Goal: Task Accomplishment & Management: Manage account settings

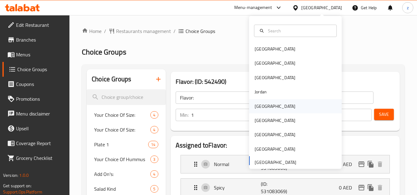
click at [262, 106] on div "[GEOGRAPHIC_DATA]" at bounding box center [275, 106] width 41 height 7
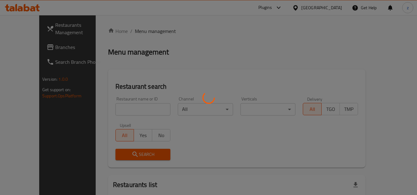
click at [227, 45] on div at bounding box center [208, 97] width 417 height 195
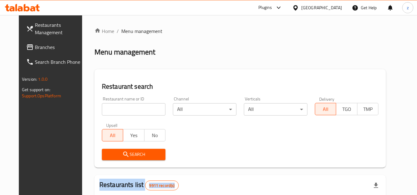
click at [59, 50] on span "Branches" at bounding box center [59, 47] width 49 height 7
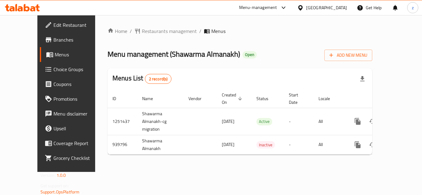
click at [41, 74] on link "Choice Groups" at bounding box center [74, 69] width 68 height 15
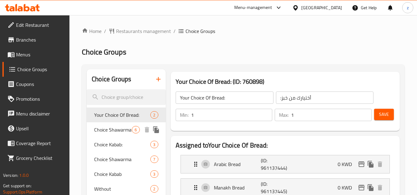
scroll to position [31, 0]
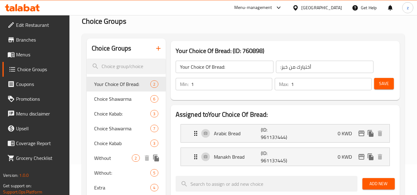
click at [118, 157] on span "Without" at bounding box center [113, 158] width 38 height 7
type input "Without"
type input "بدون:"
type input "0"
type input "2"
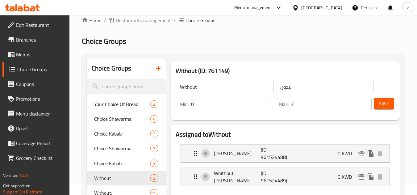
scroll to position [0, 0]
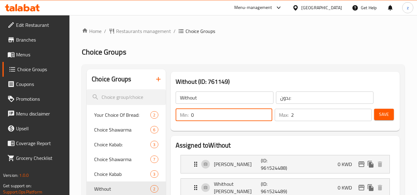
click at [231, 121] on input "0" at bounding box center [231, 115] width 81 height 12
type input "1"
click at [301, 118] on input "2" at bounding box center [331, 115] width 81 height 12
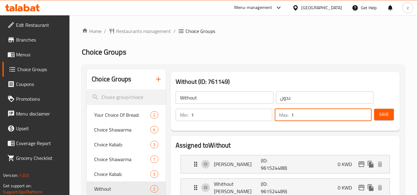
type input "1"
click at [290, 48] on h2 "Choice Groups" at bounding box center [243, 52] width 323 height 10
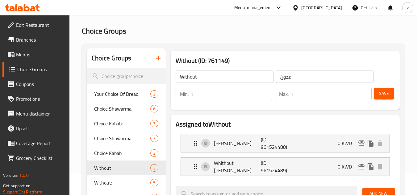
scroll to position [31, 0]
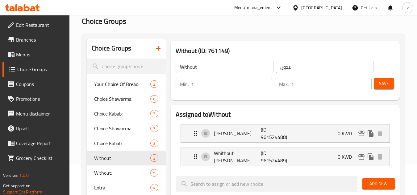
click at [396, 53] on div "Without ​ بدون: ​ Min: 1 ​ Max: 1 ​ Save" at bounding box center [285, 75] width 224 height 44
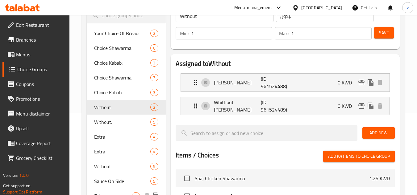
scroll to position [93, 0]
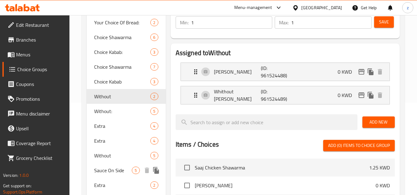
click at [120, 171] on span "Sauce On Side" at bounding box center [113, 170] width 38 height 7
type input "Sauce On Side"
type input "صلصة على الجانب"
type input "0"
type input "5"
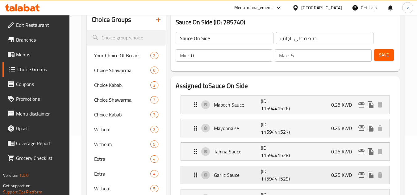
scroll to position [0, 0]
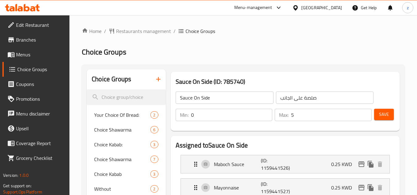
drag, startPoint x: 393, startPoint y: 59, endPoint x: 385, endPoint y: 59, distance: 8.0
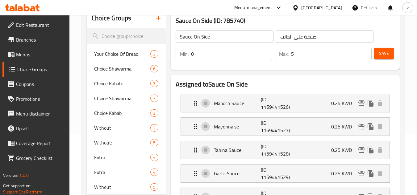
scroll to position [62, 0]
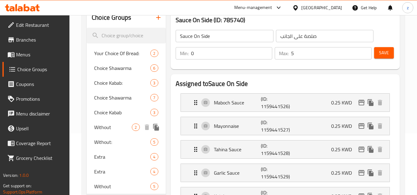
click at [102, 129] on span "Without" at bounding box center [113, 127] width 38 height 7
type input "Without"
type input "بدون:"
type input "2"
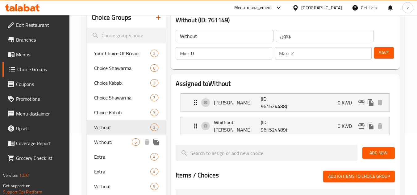
click at [102, 140] on span "Without:" at bounding box center [113, 142] width 38 height 7
type input "Without:"
type input "بدون"
type input "5"
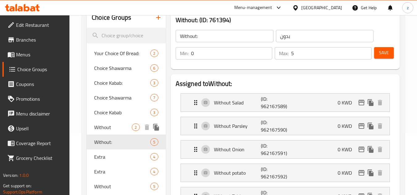
click at [110, 129] on span "Without" at bounding box center [113, 127] width 38 height 7
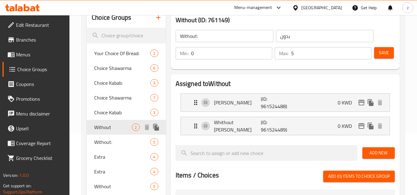
type input "Without"
type input "بدون:"
type input "2"
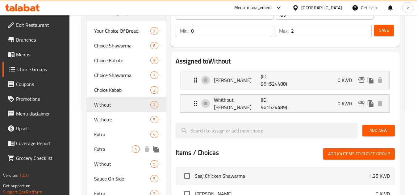
scroll to position [123, 0]
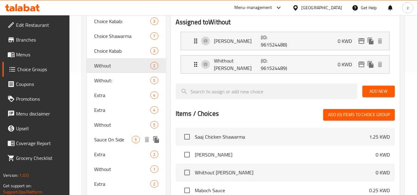
click at [128, 139] on span "Sauce On Side" at bounding box center [113, 139] width 38 height 7
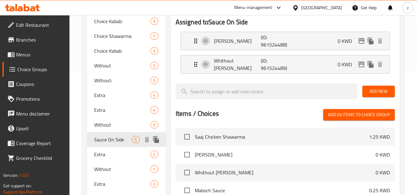
type input "Sauce On Side"
type input "صلصة على الجانب"
type input "5"
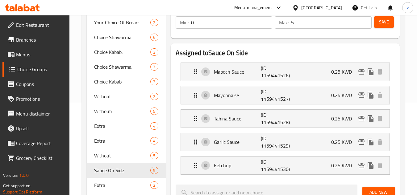
scroll to position [31, 0]
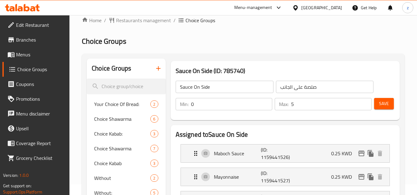
scroll to position [0, 0]
